Goal: Information Seeking & Learning: Learn about a topic

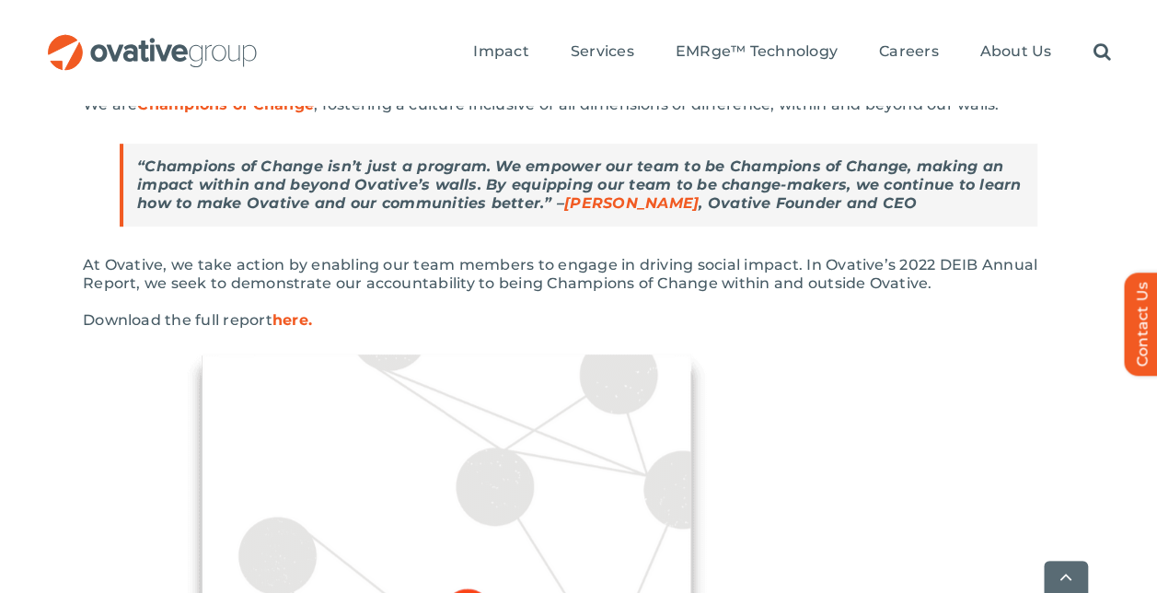
scroll to position [453, 0]
click at [294, 312] on strong "here." at bounding box center [292, 318] width 40 height 17
